Goal: Obtain resource: Obtain resource

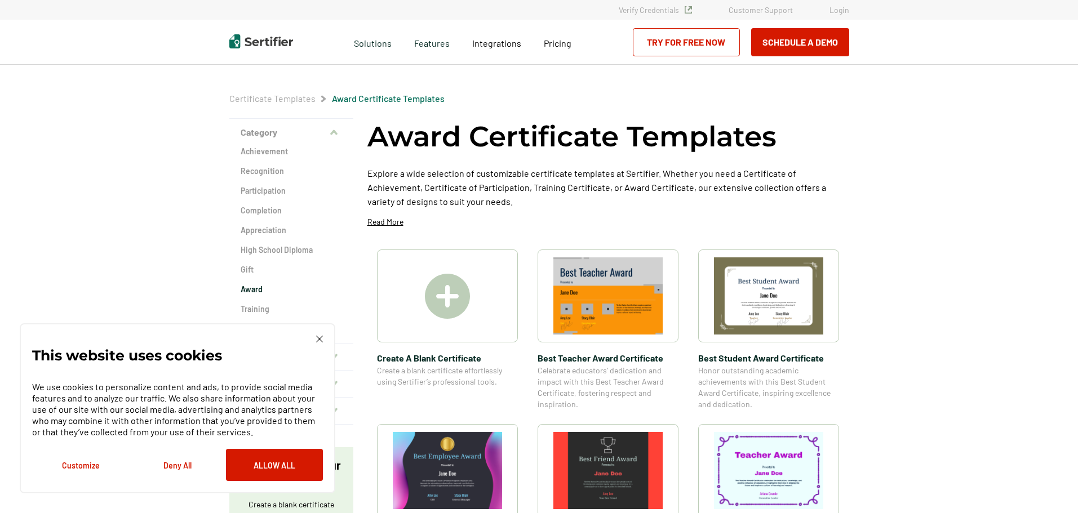
click at [765, 290] on img at bounding box center [768, 296] width 109 height 77
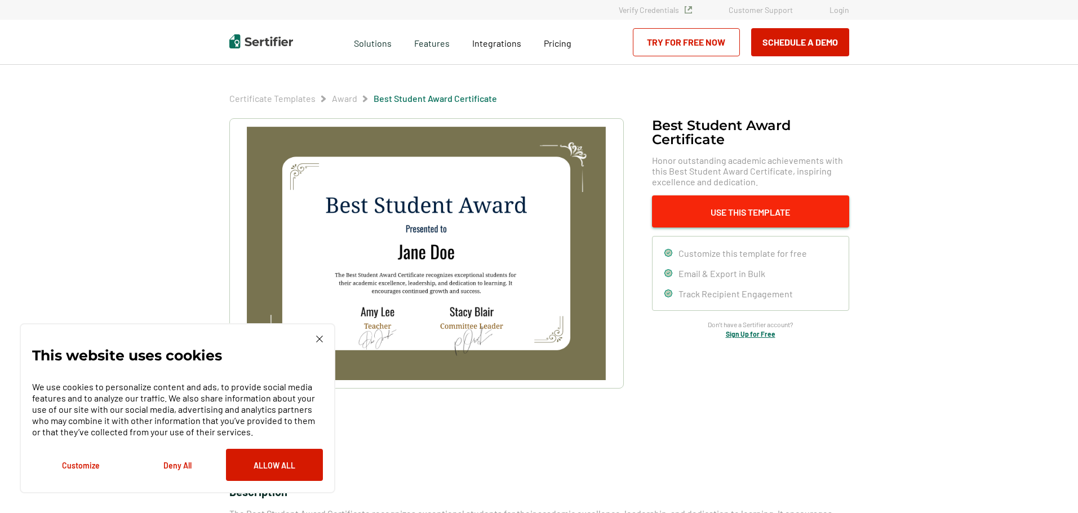
click at [756, 214] on button "Use This Template" at bounding box center [750, 212] width 197 height 32
